Goal: Book appointment/travel/reservation

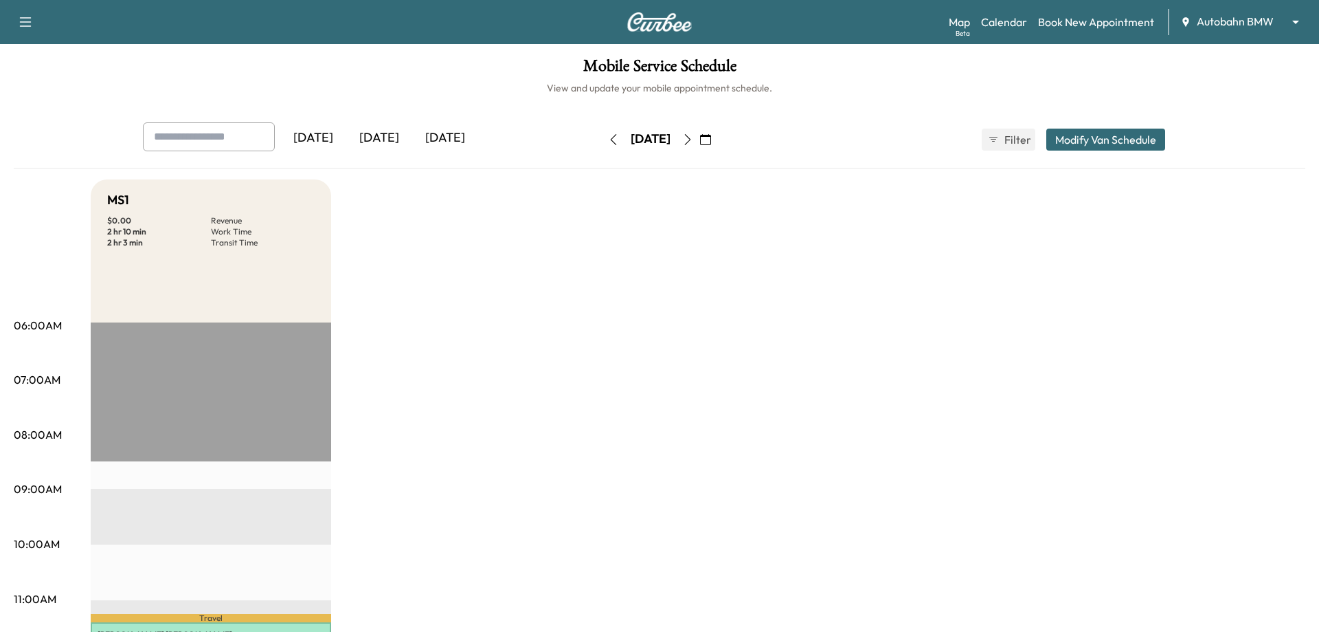
click at [989, 25] on body "Support Log Out Map Beta Calendar Book New Appointment Autobahn BMW ******** ​ …" at bounding box center [659, 316] width 1319 height 632
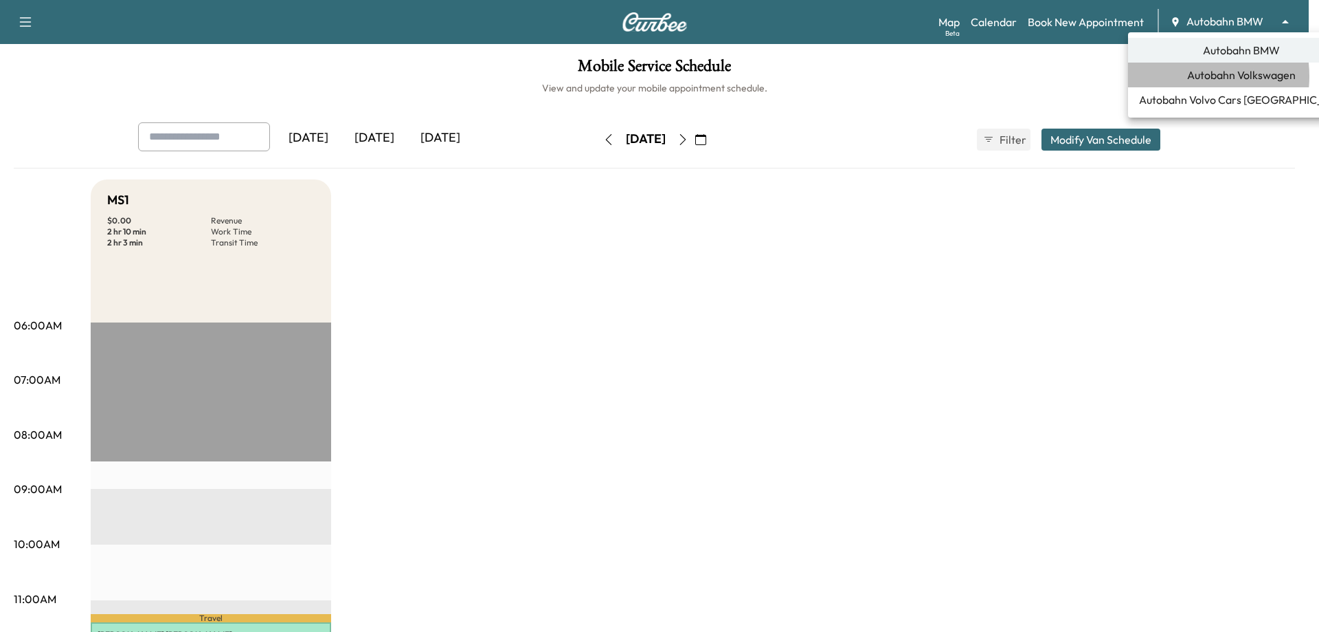
click at [989, 76] on span "Autobahn Volkswagen" at bounding box center [1241, 75] width 109 height 16
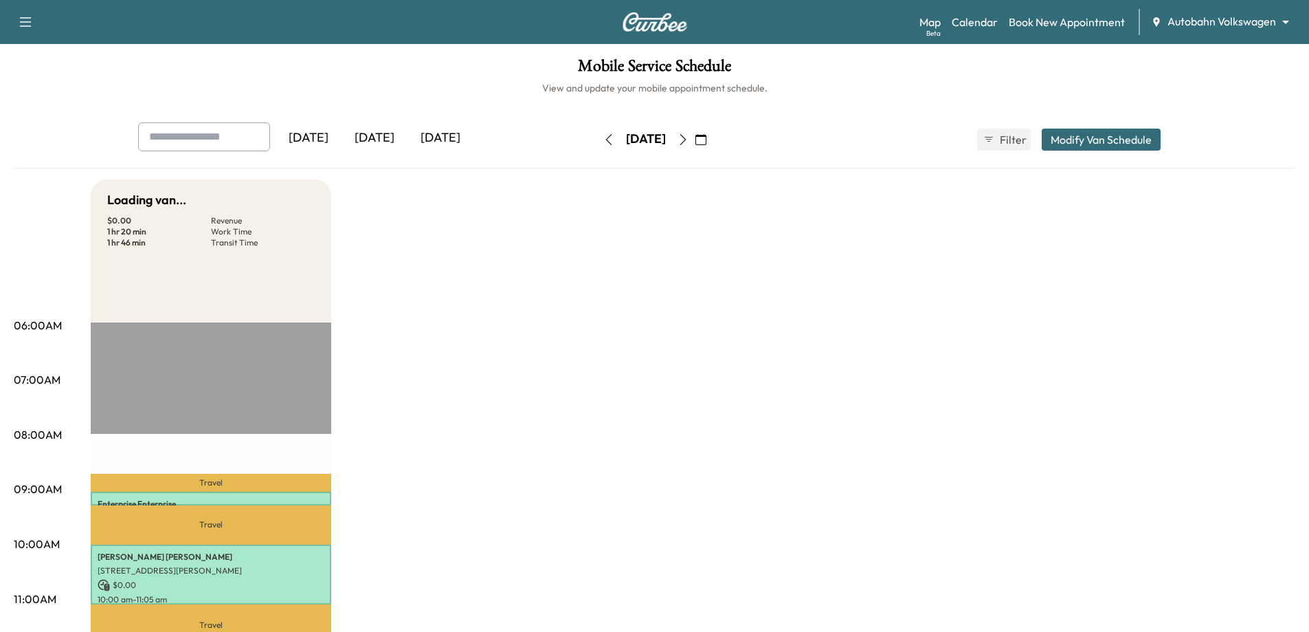
click at [713, 130] on button "button" at bounding box center [700, 139] width 23 height 22
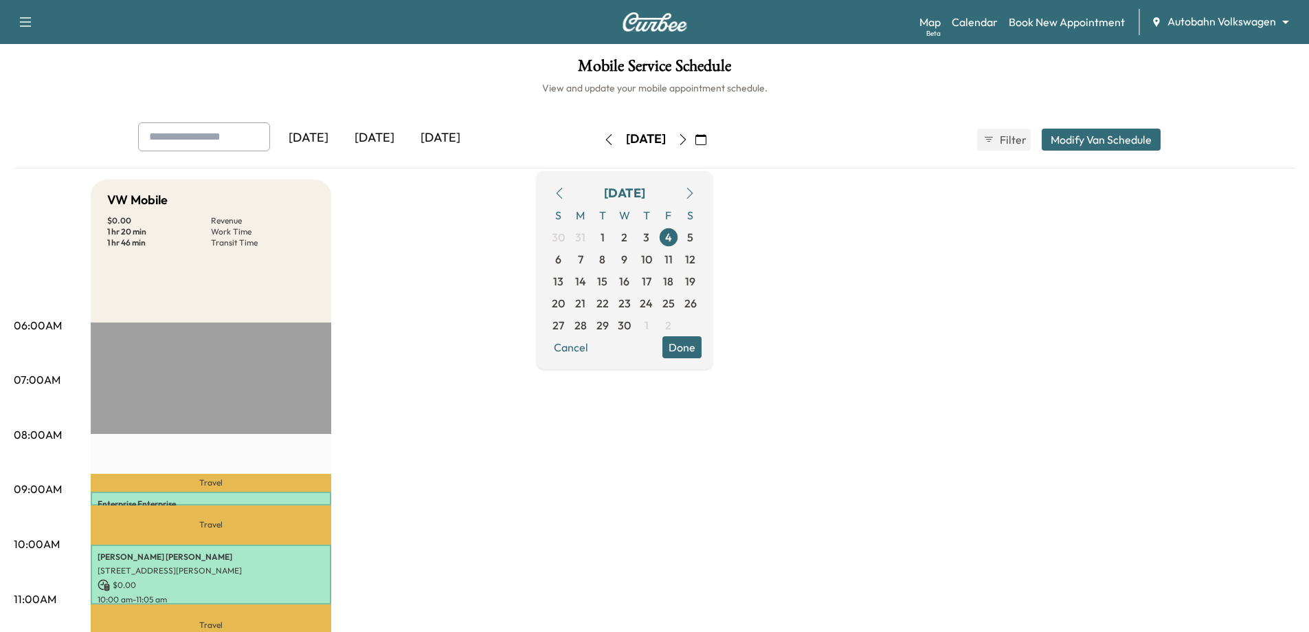
click at [695, 190] on icon "button" at bounding box center [689, 193] width 11 height 11
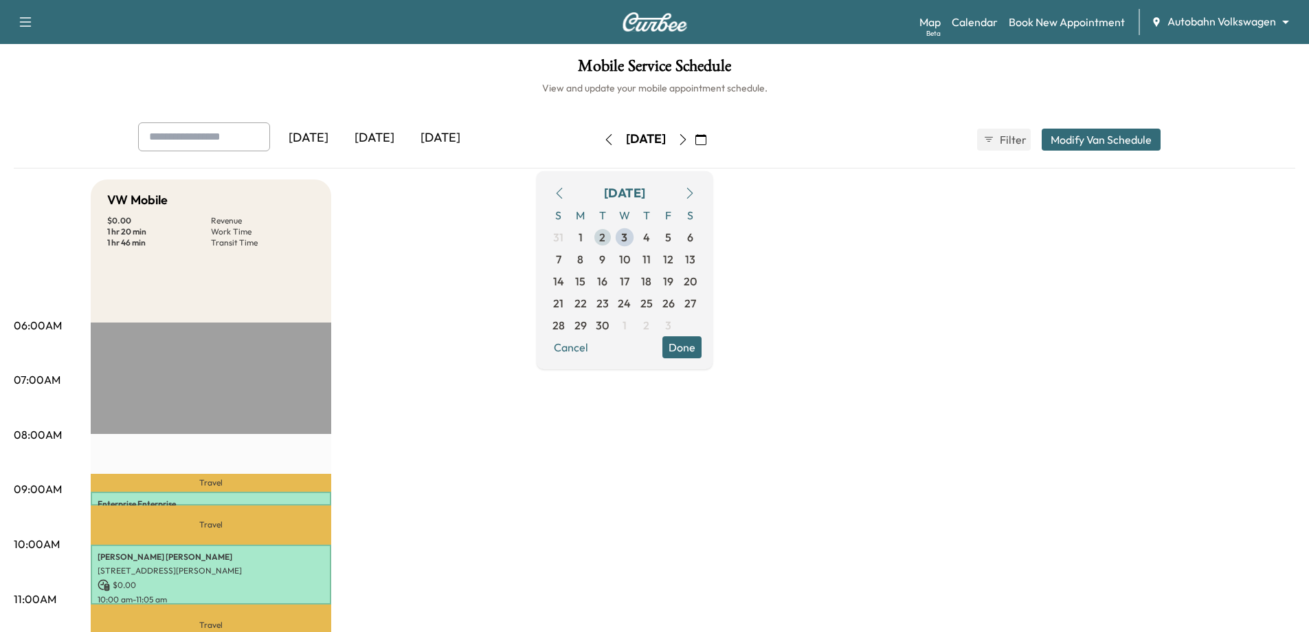
click at [614, 238] on span "2" at bounding box center [603, 237] width 22 height 22
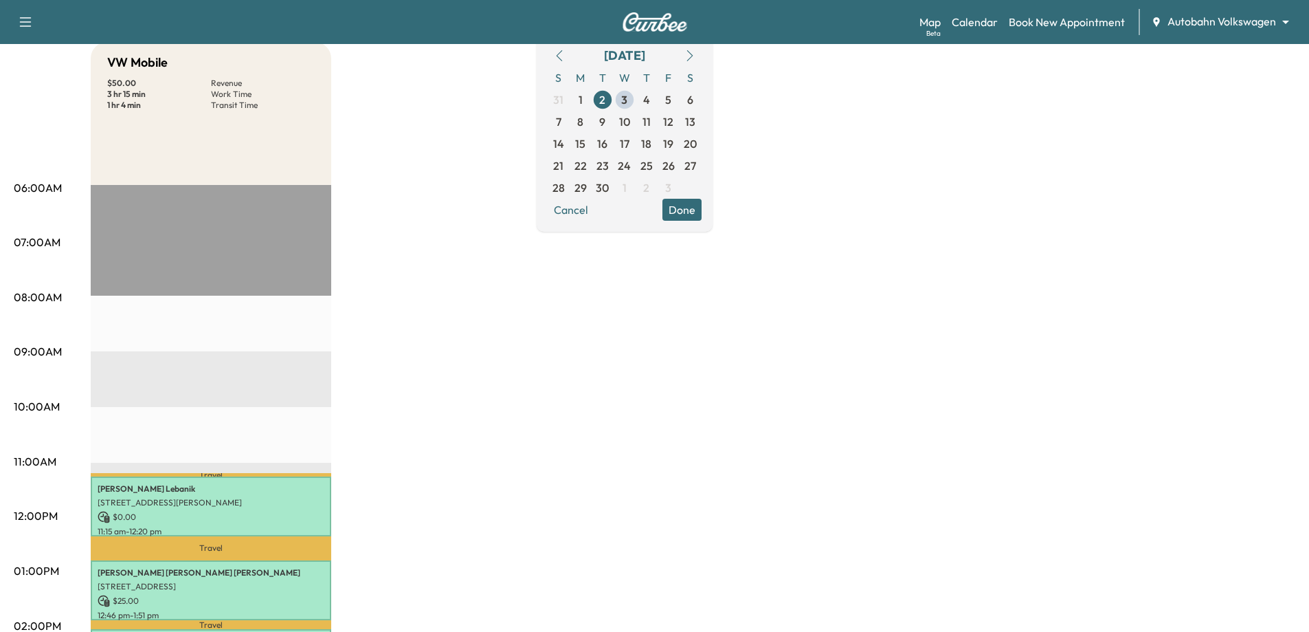
scroll to position [275, 0]
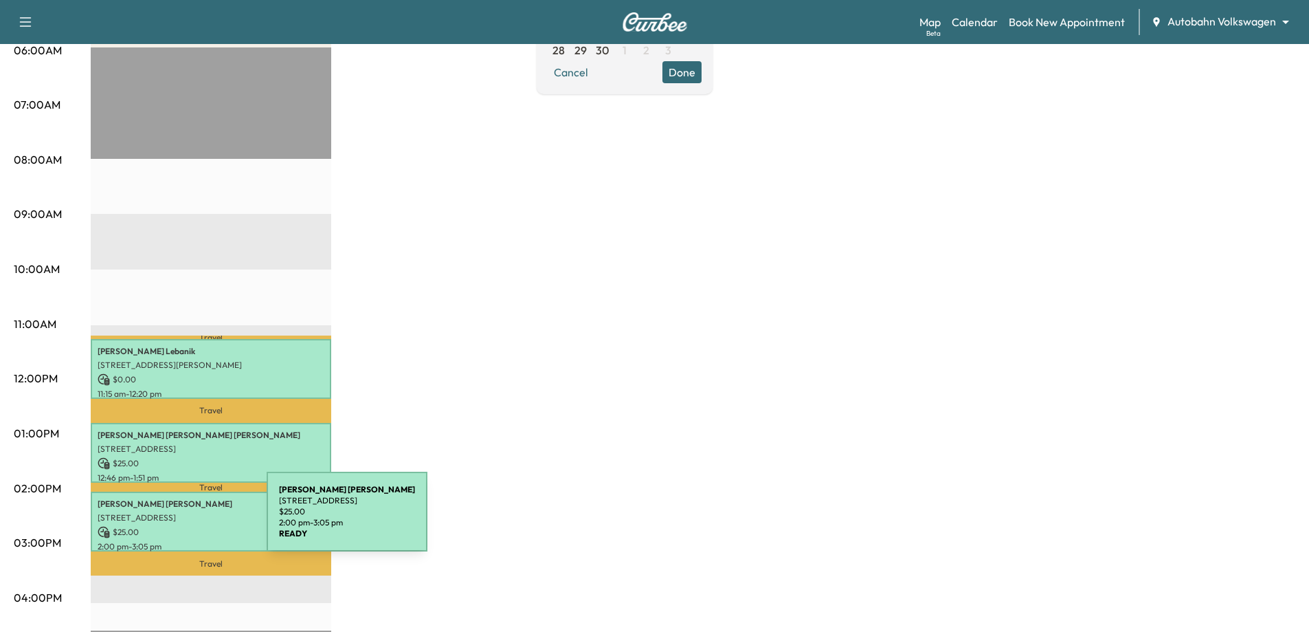
click at [163, 507] on div "[PERSON_NAME] [STREET_ADDRESS] $ 25.00 2:00 pm - 3:05 pm" at bounding box center [211, 521] width 241 height 60
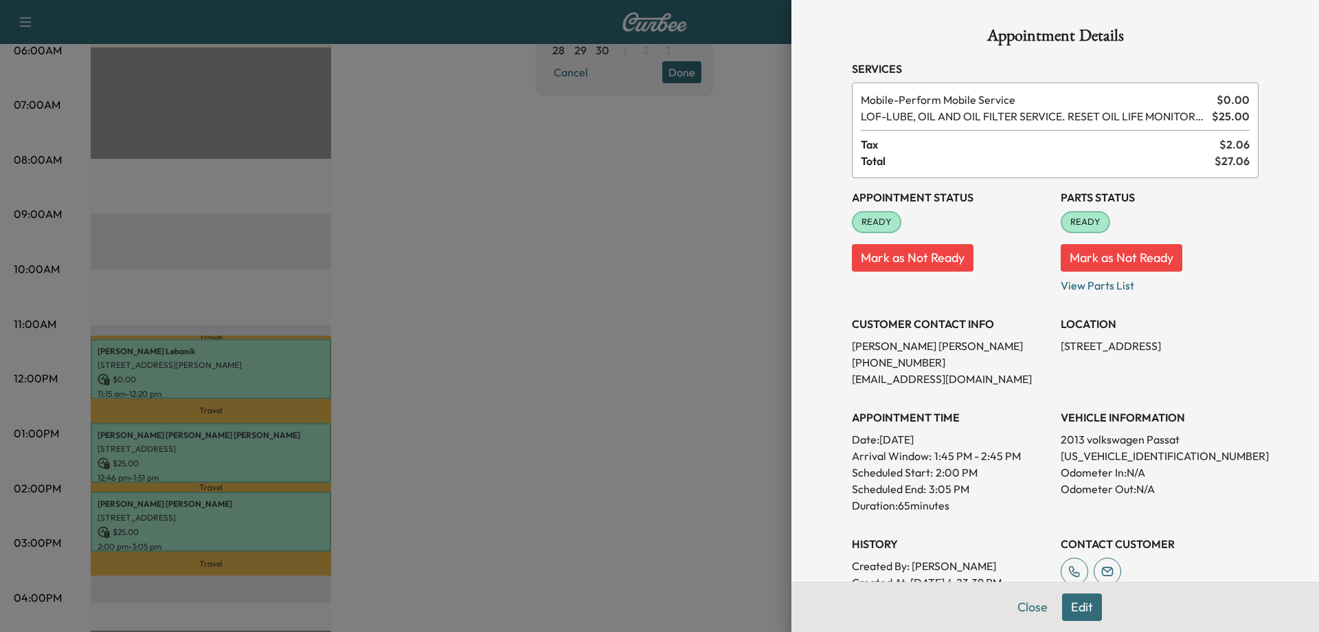
click at [185, 375] on div at bounding box center [659, 316] width 1319 height 632
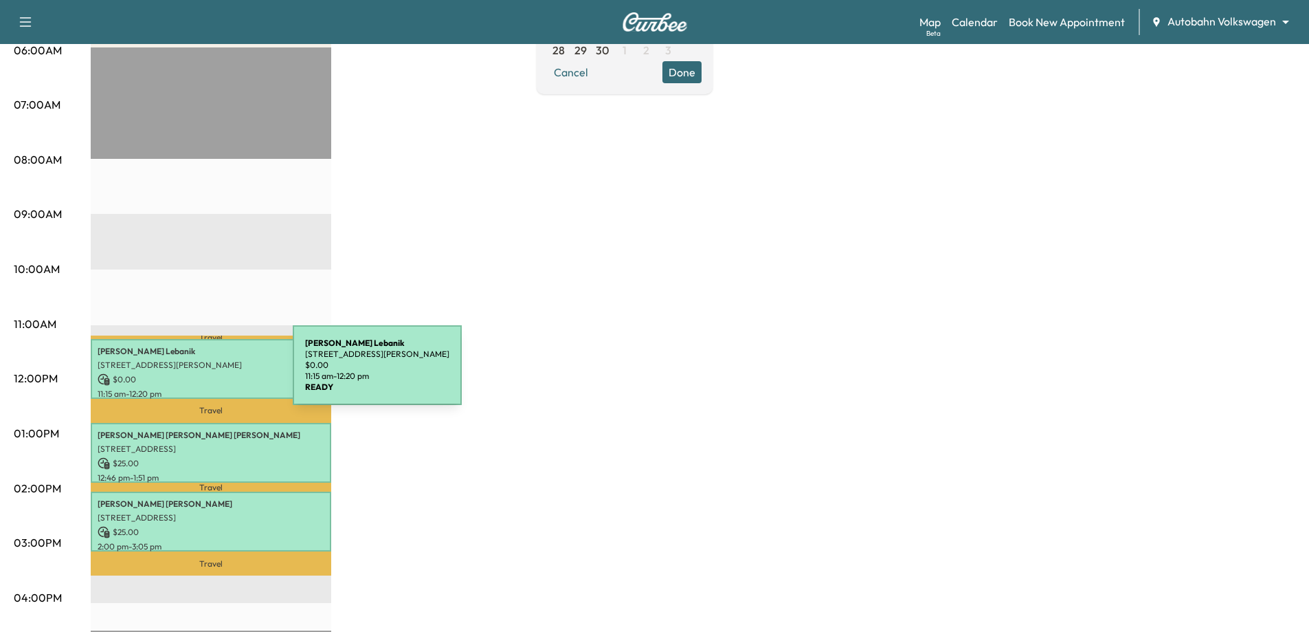
click at [190, 373] on p "$ 0.00" at bounding box center [211, 379] width 227 height 12
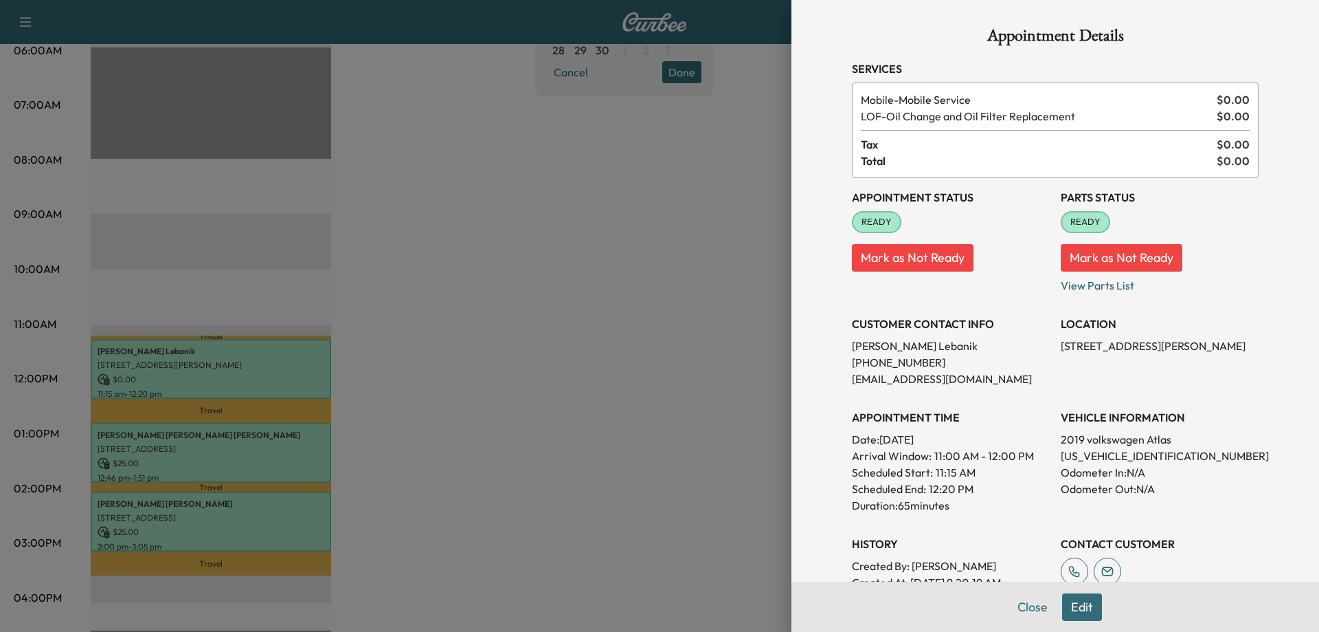
click at [190, 373] on div at bounding box center [659, 316] width 1319 height 632
